Goal: Transaction & Acquisition: Book appointment/travel/reservation

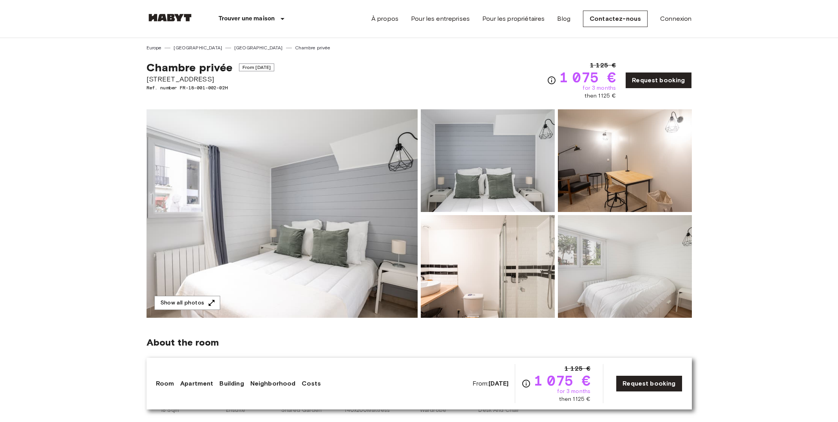
click at [393, 416] on div "About the room Your bedroom is fully furnished with everything you need for a c…" at bounding box center [419, 372] width 545 height 109
click at [626, 286] on img at bounding box center [625, 266] width 134 height 103
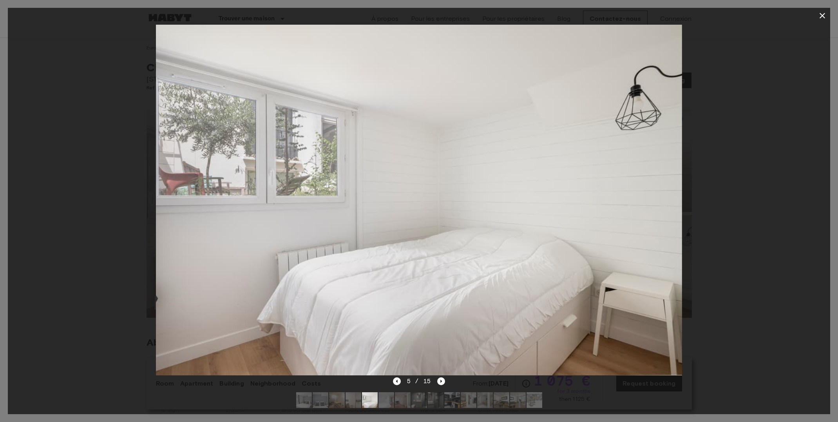
click at [821, 14] on icon "button" at bounding box center [822, 15] width 5 height 5
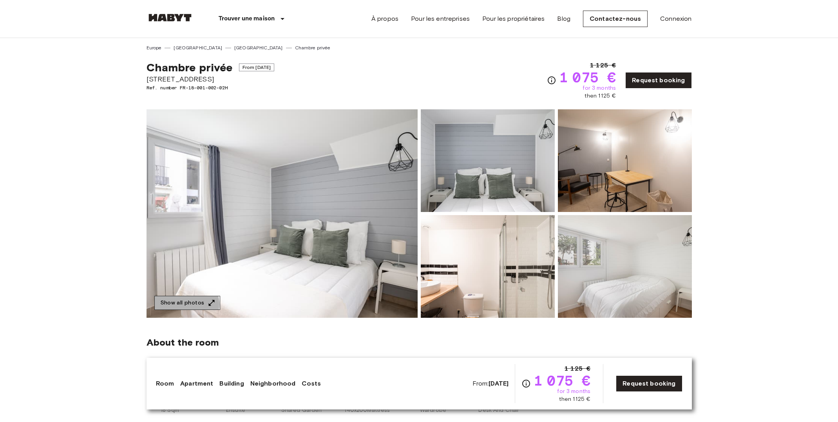
click at [184, 304] on button "Show all photos" at bounding box center [187, 303] width 66 height 14
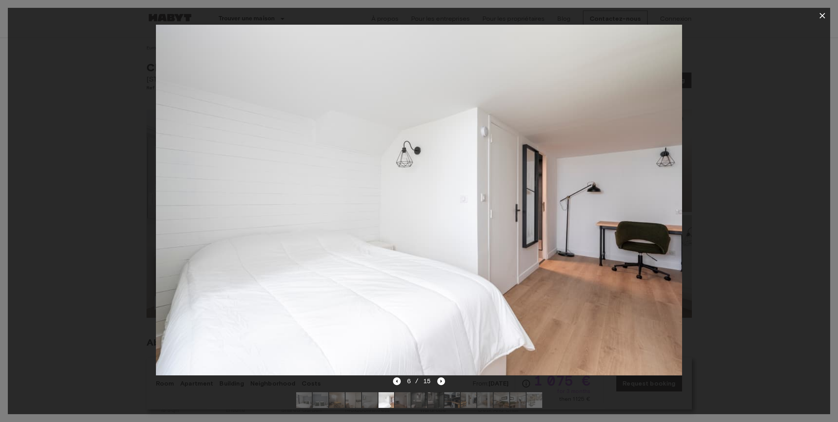
click at [823, 17] on icon "button" at bounding box center [822, 15] width 5 height 5
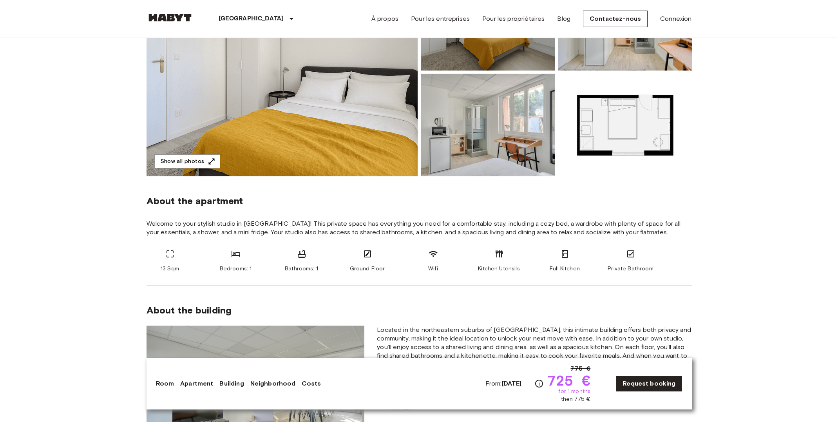
scroll to position [26, 0]
